Goal: Task Accomplishment & Management: Manage account settings

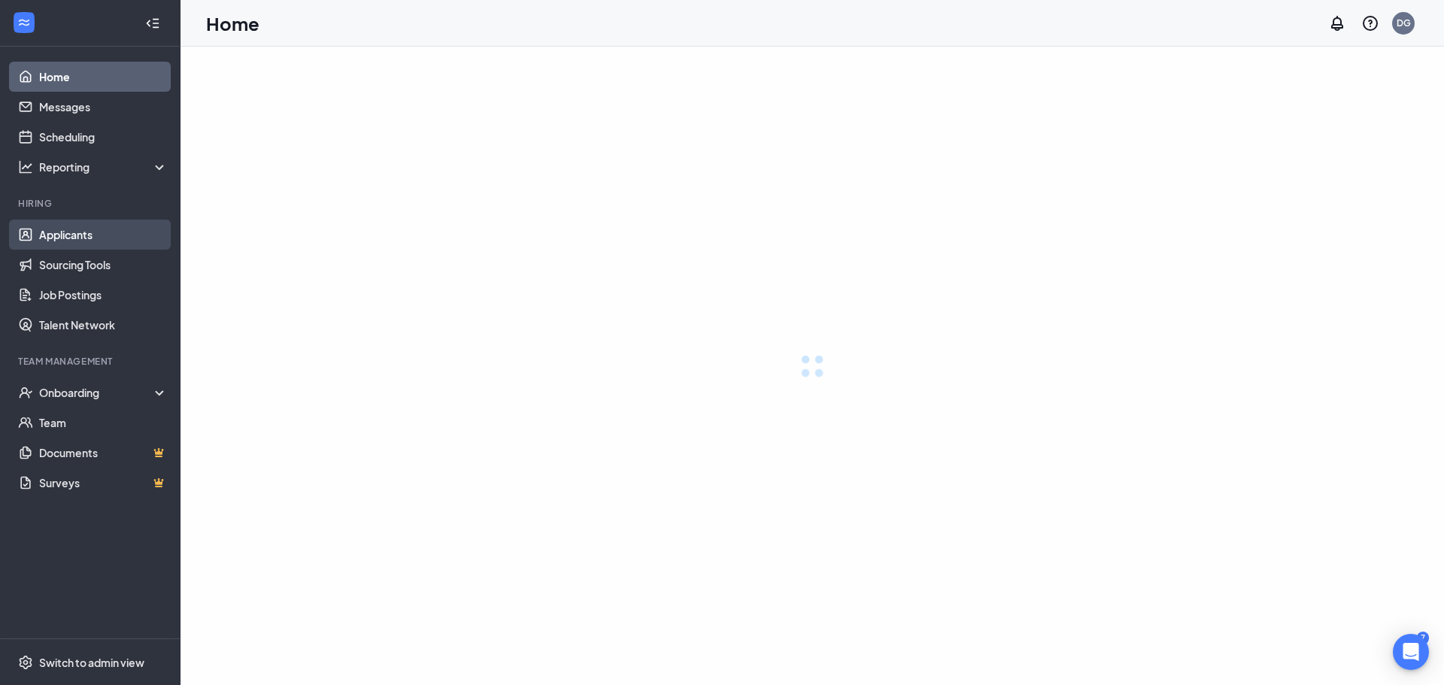
click at [69, 228] on link "Applicants" at bounding box center [103, 235] width 129 height 30
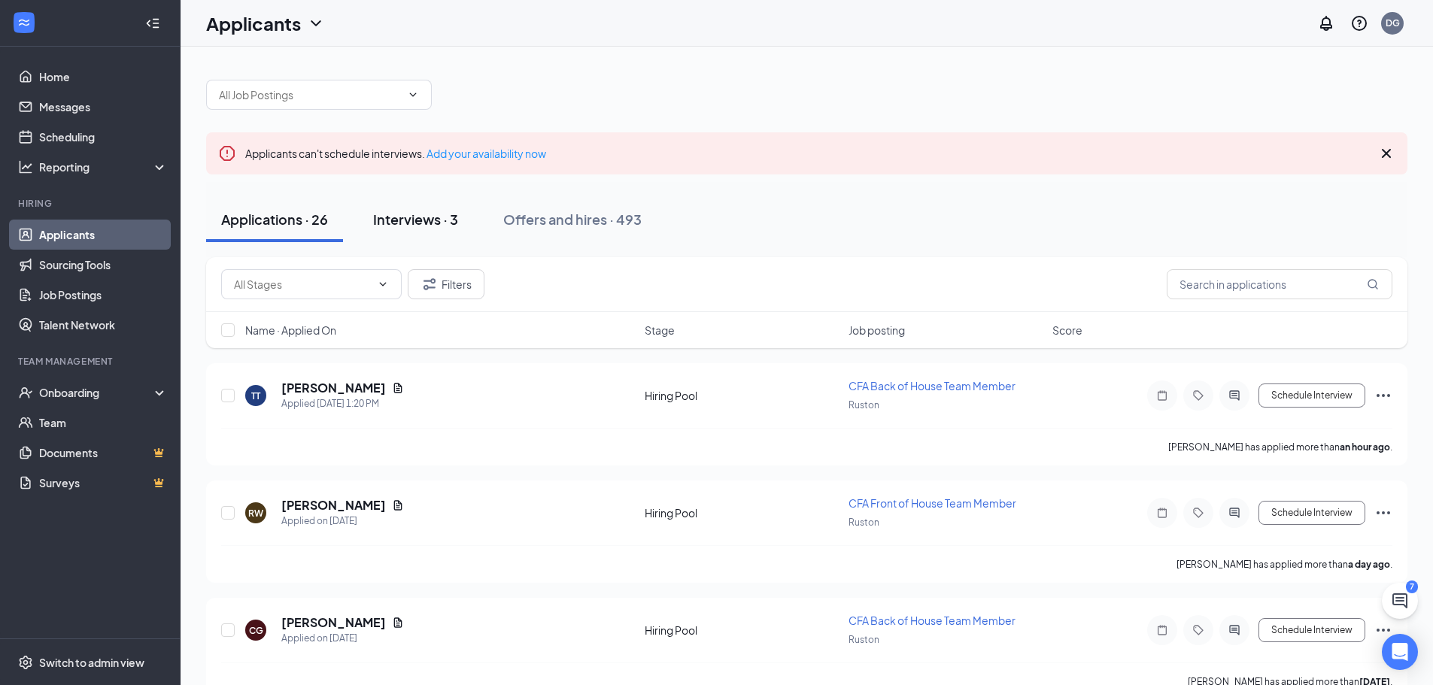
click at [420, 220] on div "Interviews · 3" at bounding box center [415, 219] width 85 height 19
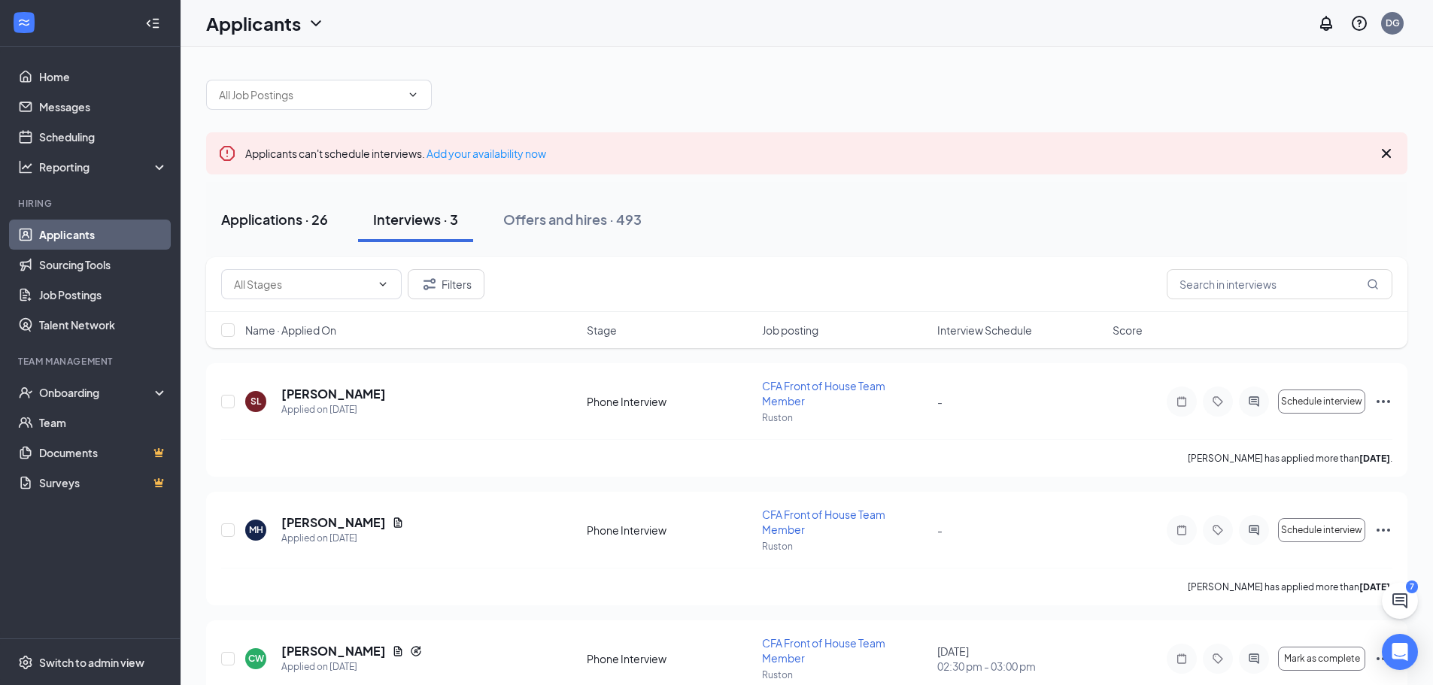
click at [271, 222] on div "Applications · 26" at bounding box center [274, 219] width 107 height 19
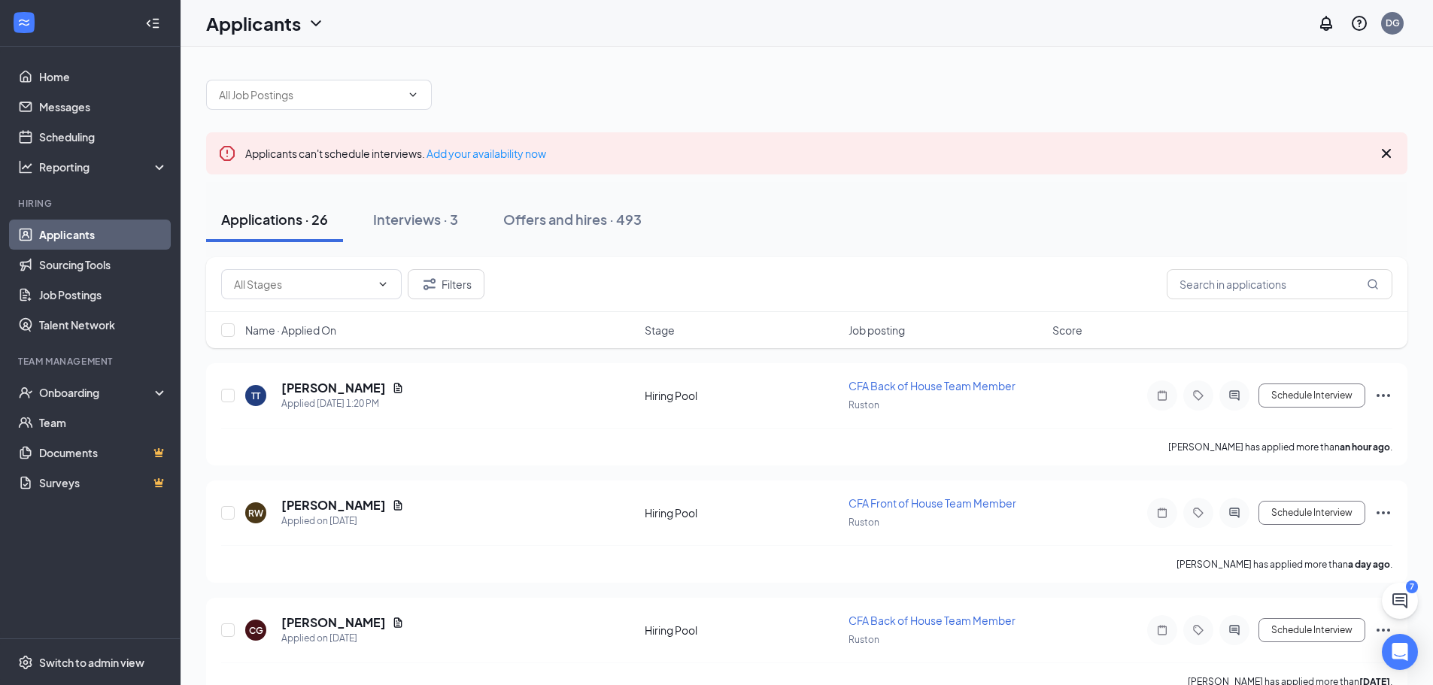
click at [315, 327] on span "Name · Applied On" at bounding box center [290, 330] width 91 height 15
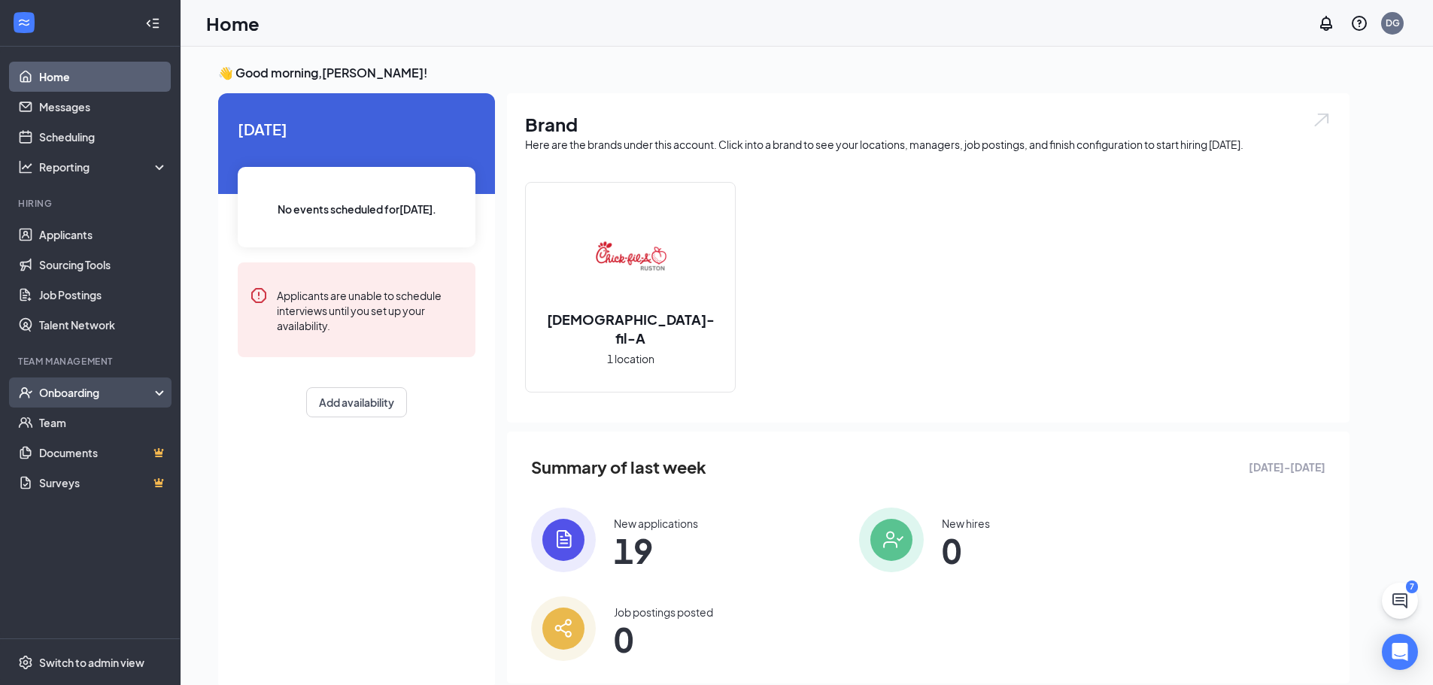
click at [69, 387] on div "Onboarding" at bounding box center [97, 392] width 116 height 15
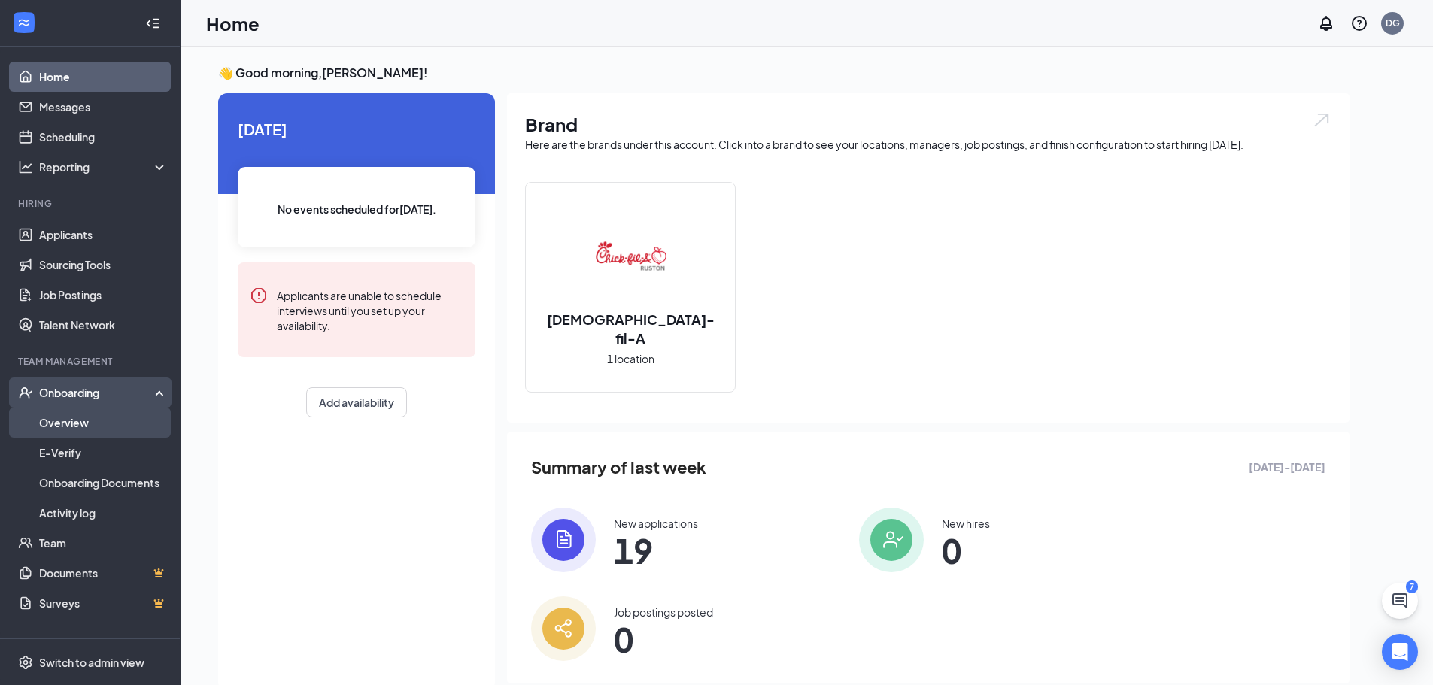
click at [74, 422] on link "Overview" at bounding box center [103, 423] width 129 height 30
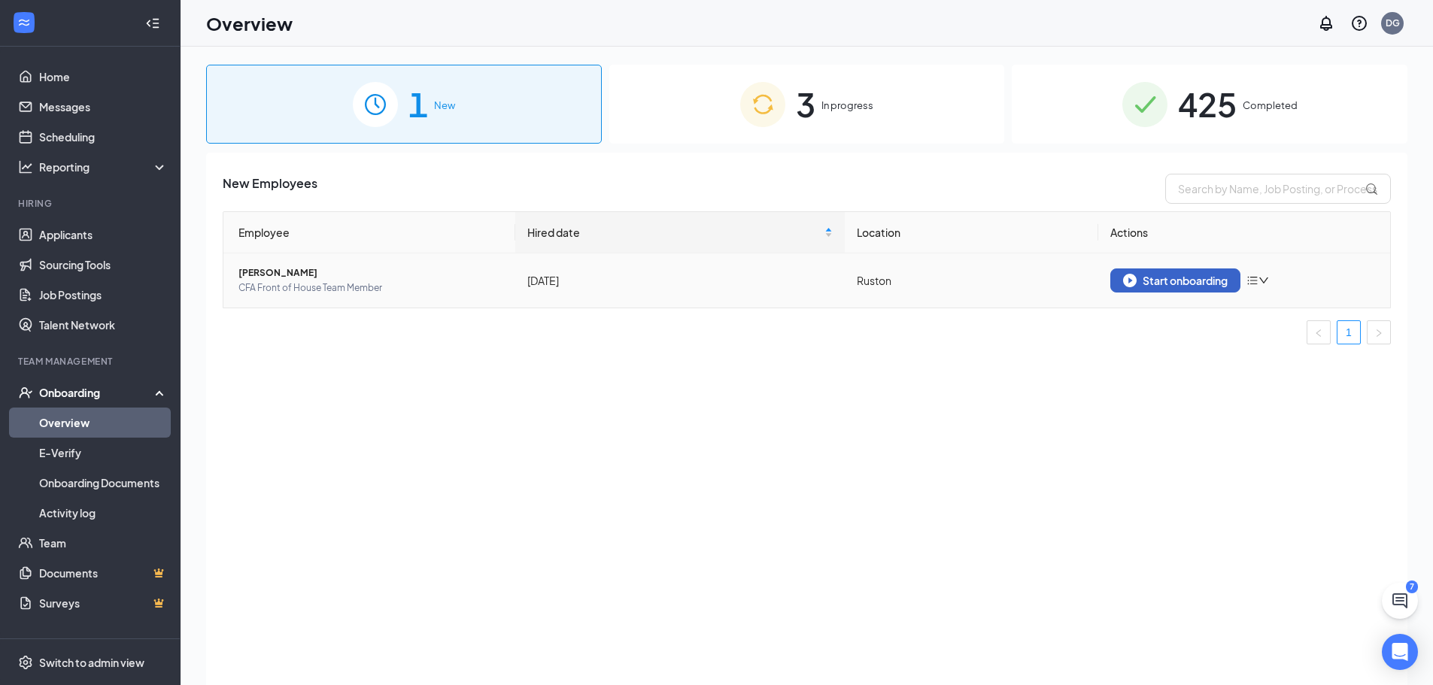
click at [1166, 278] on div "Start onboarding" at bounding box center [1175, 281] width 105 height 14
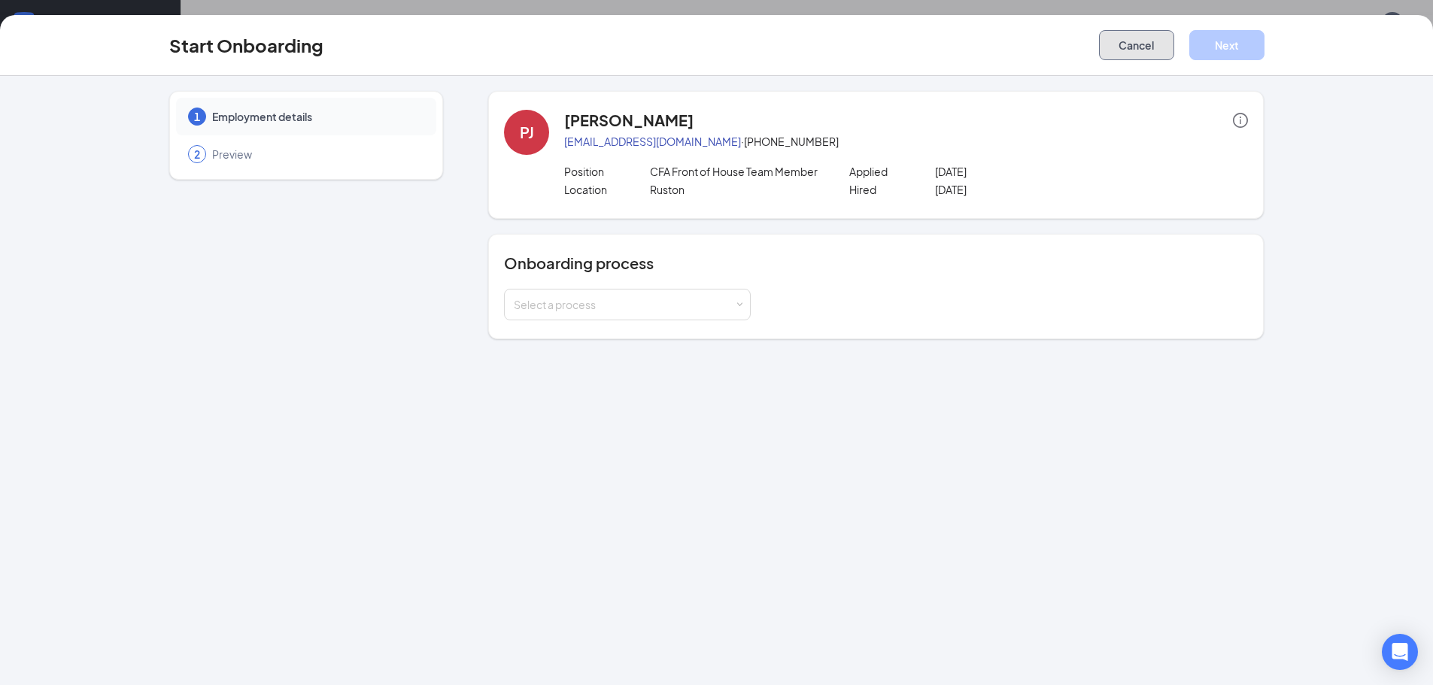
click at [1144, 42] on button "Cancel" at bounding box center [1136, 45] width 75 height 30
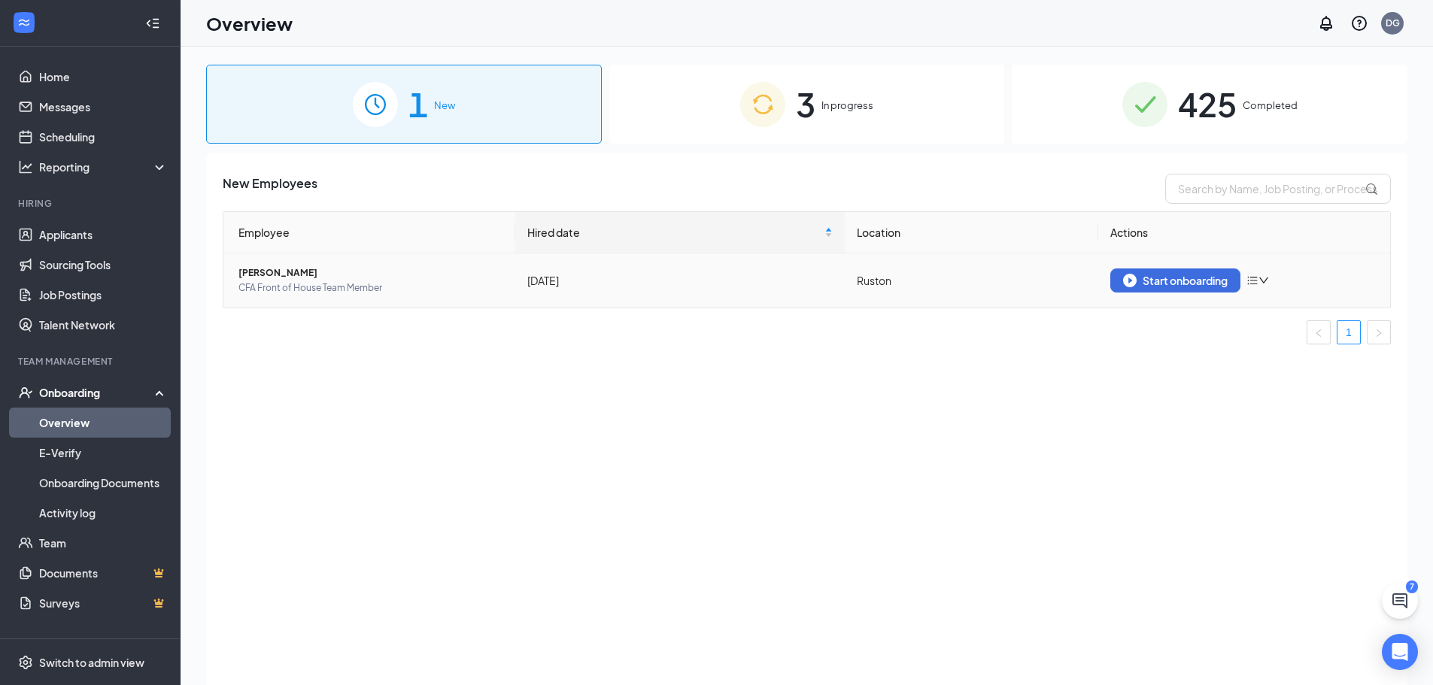
click at [1256, 281] on icon "bars" at bounding box center [1252, 281] width 12 height 12
click at [1322, 312] on div "Remove from onboarding" at bounding box center [1338, 312] width 162 height 15
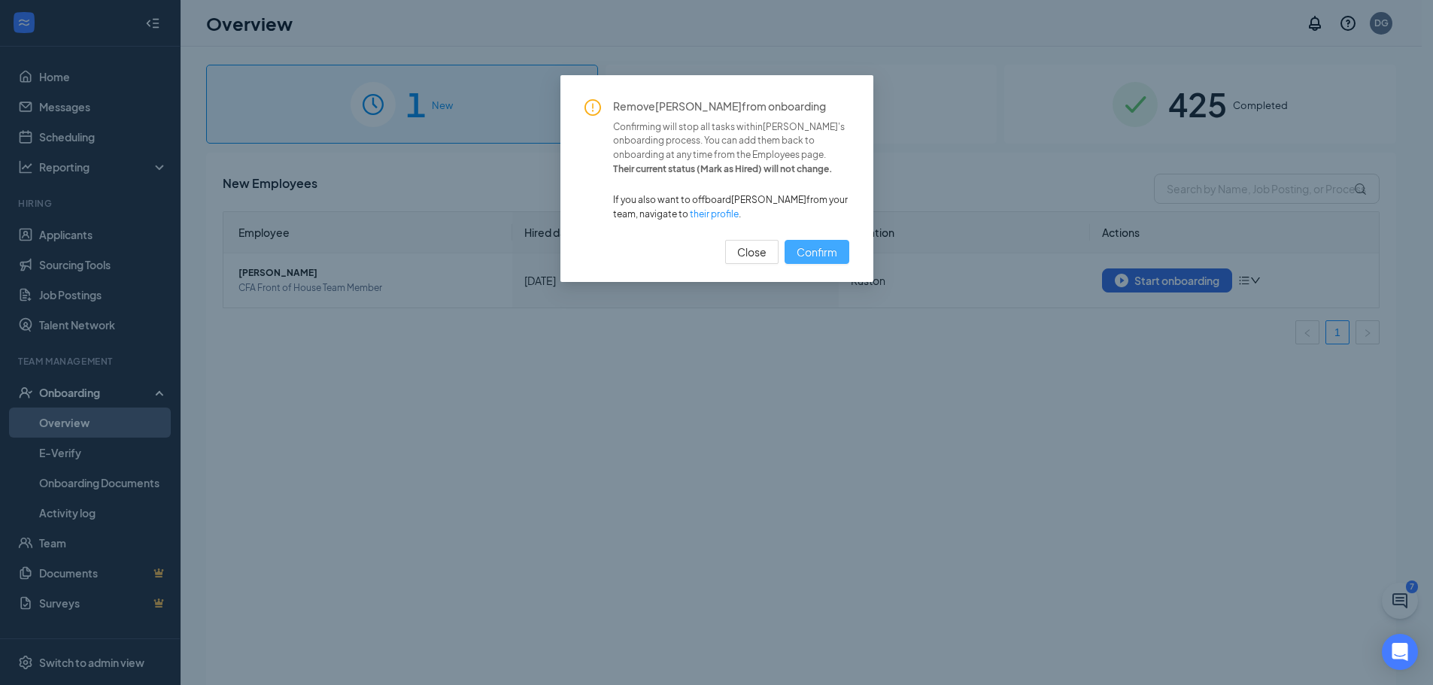
click at [810, 244] on span "Confirm" at bounding box center [817, 252] width 41 height 17
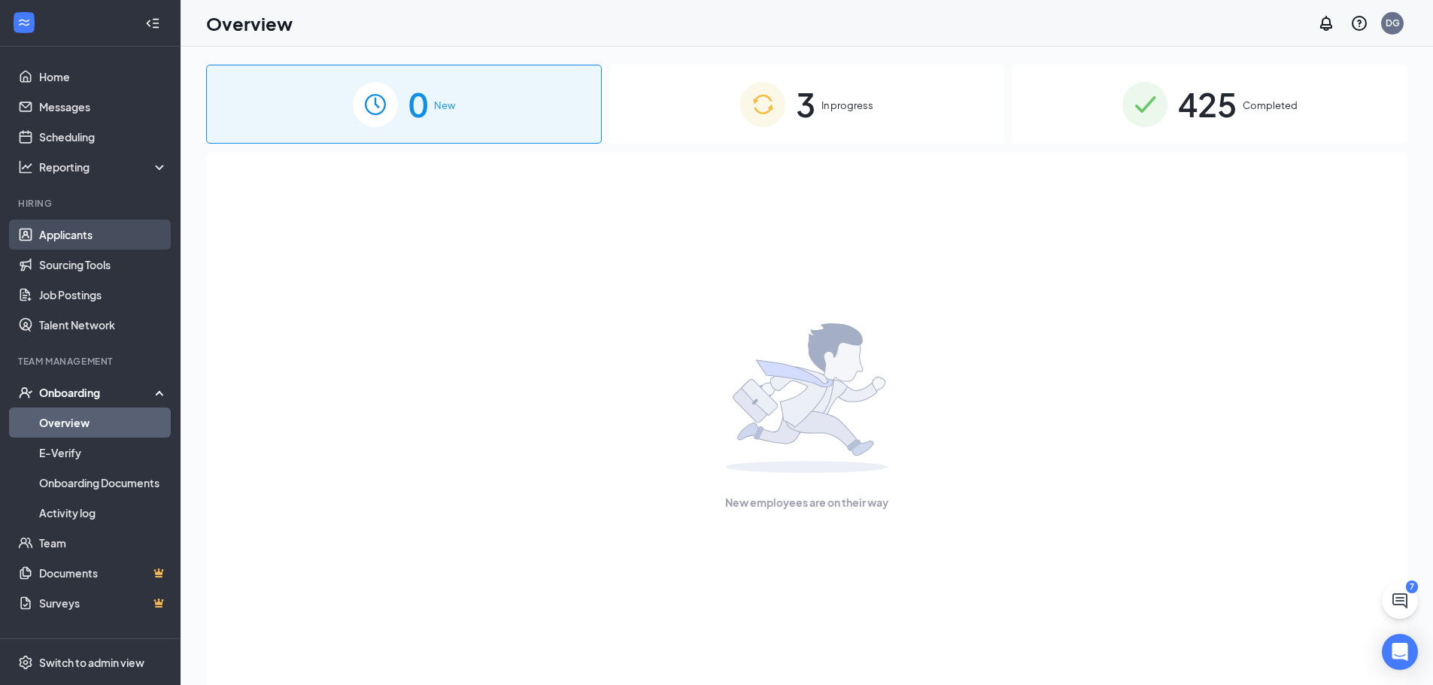
click at [76, 229] on link "Applicants" at bounding box center [103, 235] width 129 height 30
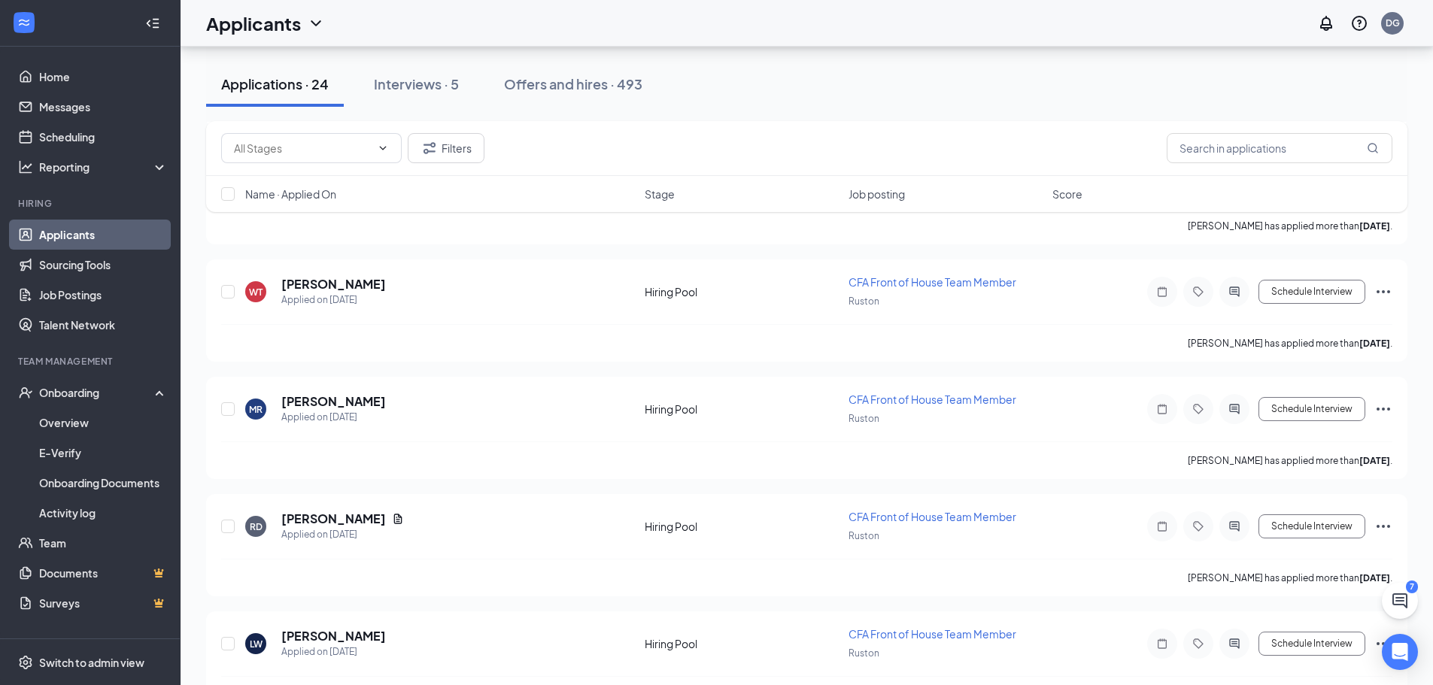
scroll to position [2497, 0]
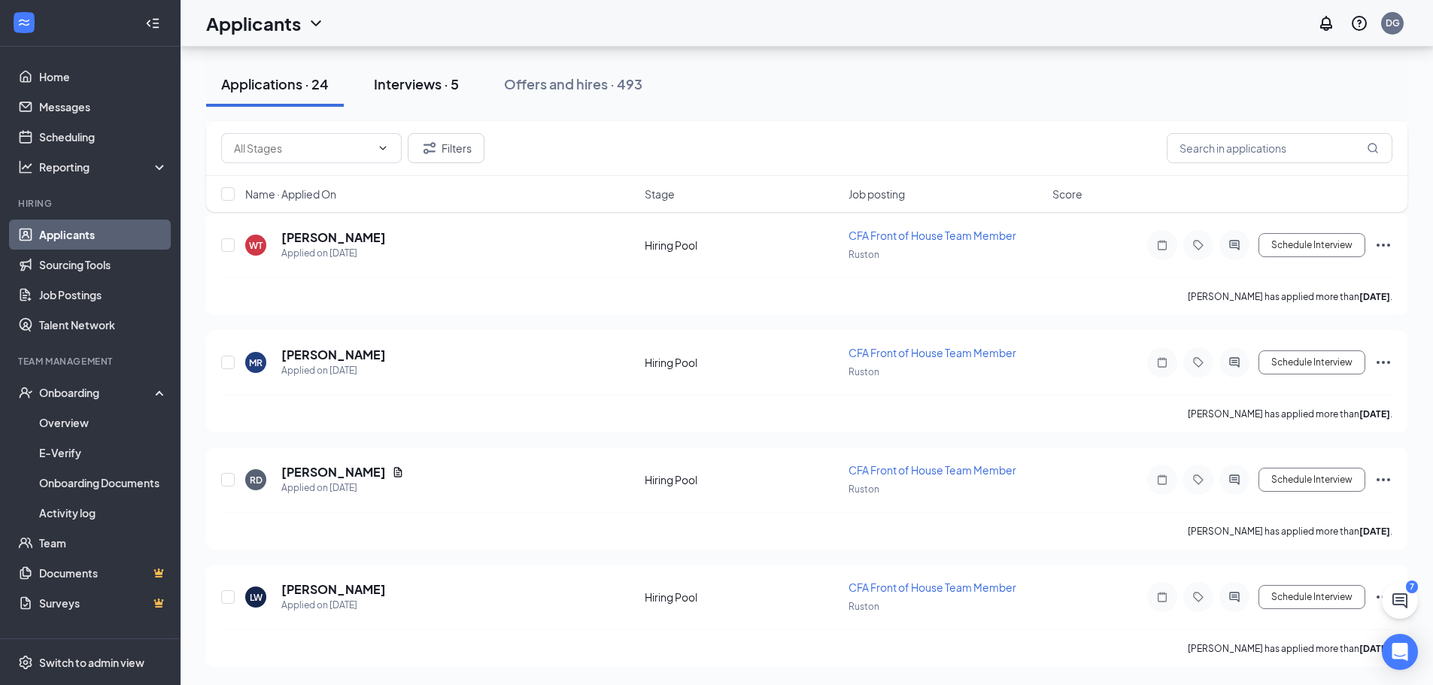
click at [432, 85] on div "Interviews · 5" at bounding box center [416, 83] width 85 height 19
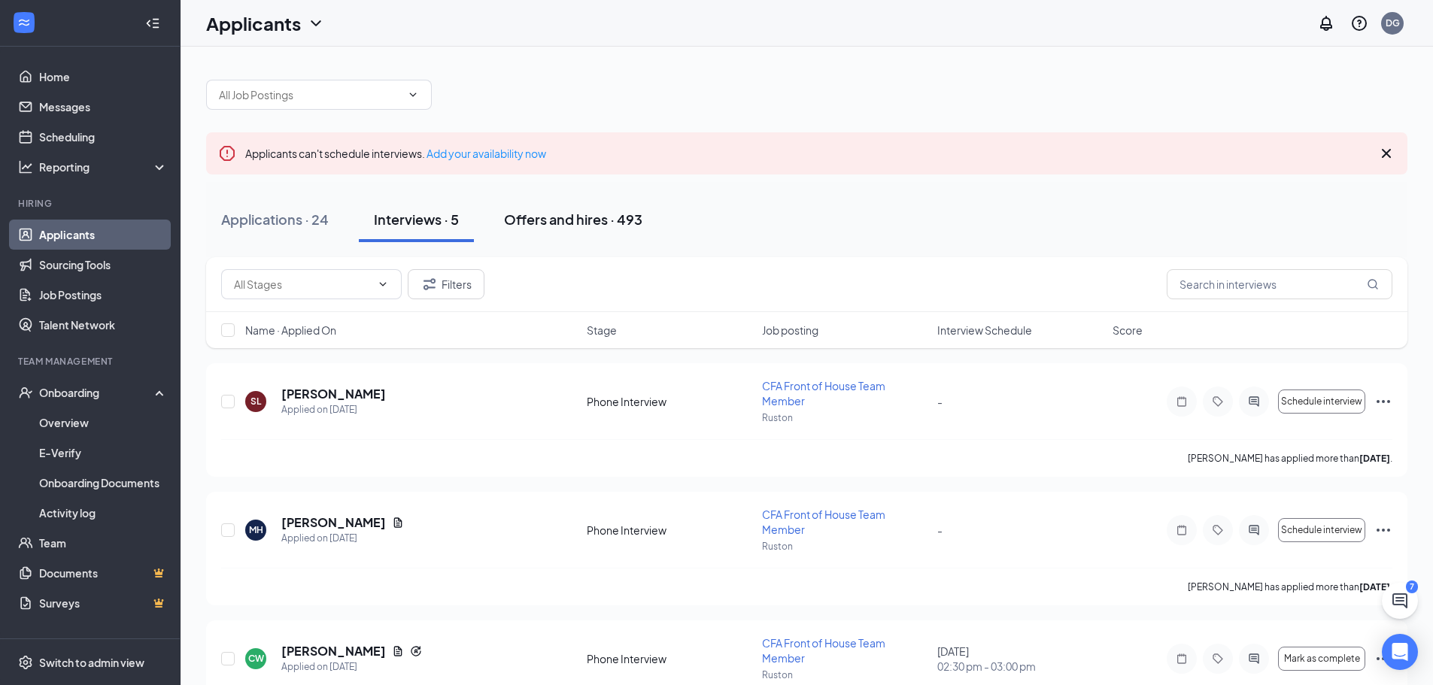
click at [555, 220] on div "Offers and hires · 493" at bounding box center [573, 219] width 138 height 19
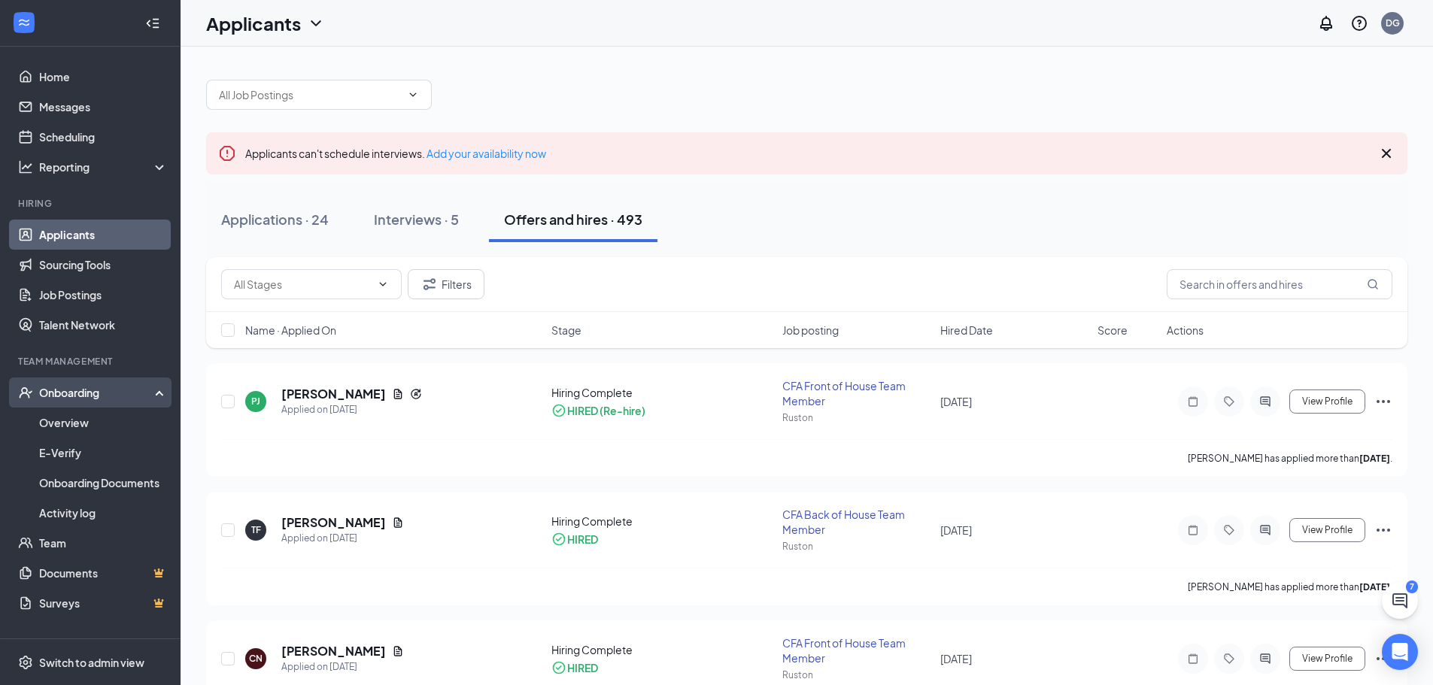
click at [59, 388] on div "Onboarding" at bounding box center [97, 392] width 116 height 15
click at [73, 396] on div "Onboarding" at bounding box center [97, 392] width 116 height 15
click at [68, 430] on link "Overview" at bounding box center [103, 423] width 129 height 30
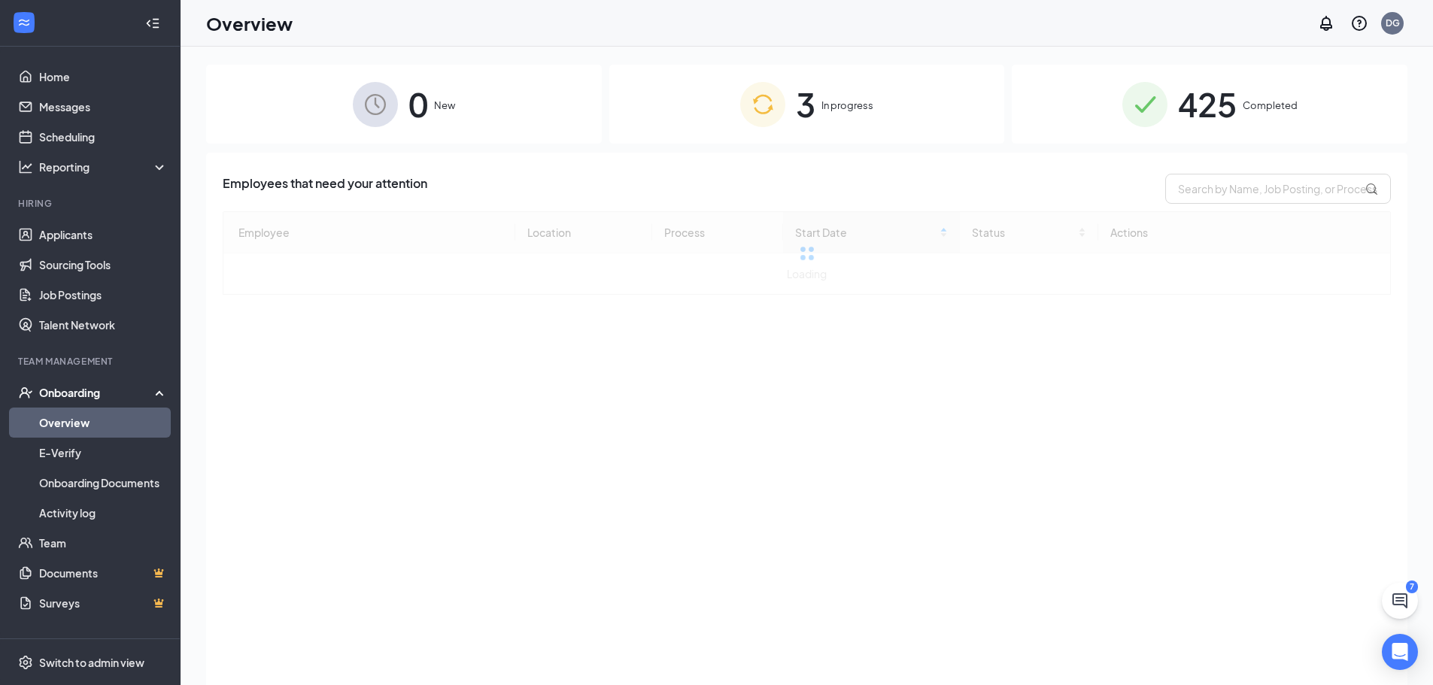
click at [843, 108] on span "In progress" at bounding box center [847, 105] width 52 height 15
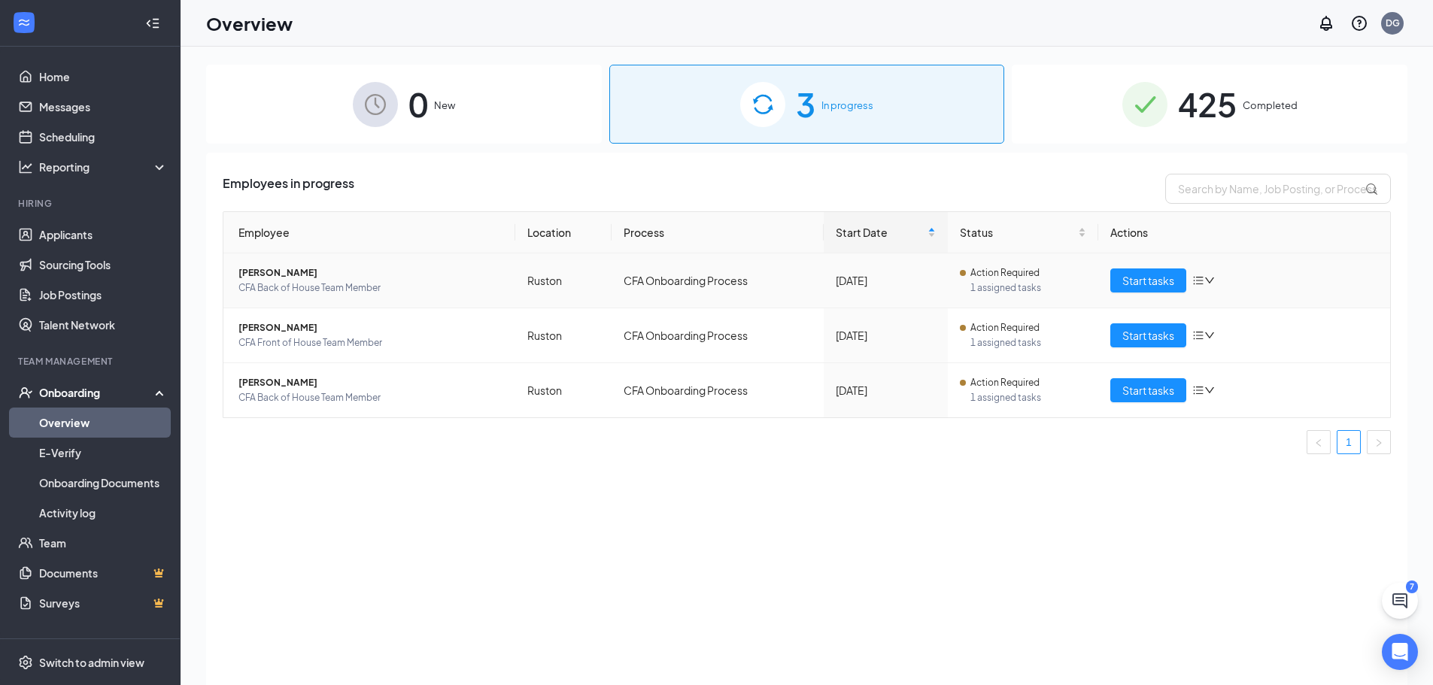
click at [1205, 279] on icon "down" at bounding box center [1209, 280] width 11 height 11
click at [1080, 157] on div "Employees in progress Employee Location Process Start Date Status Actions [PERS…" at bounding box center [806, 438] width 1201 height 570
click at [90, 228] on link "Applicants" at bounding box center [103, 235] width 129 height 30
